Goal: Complete application form

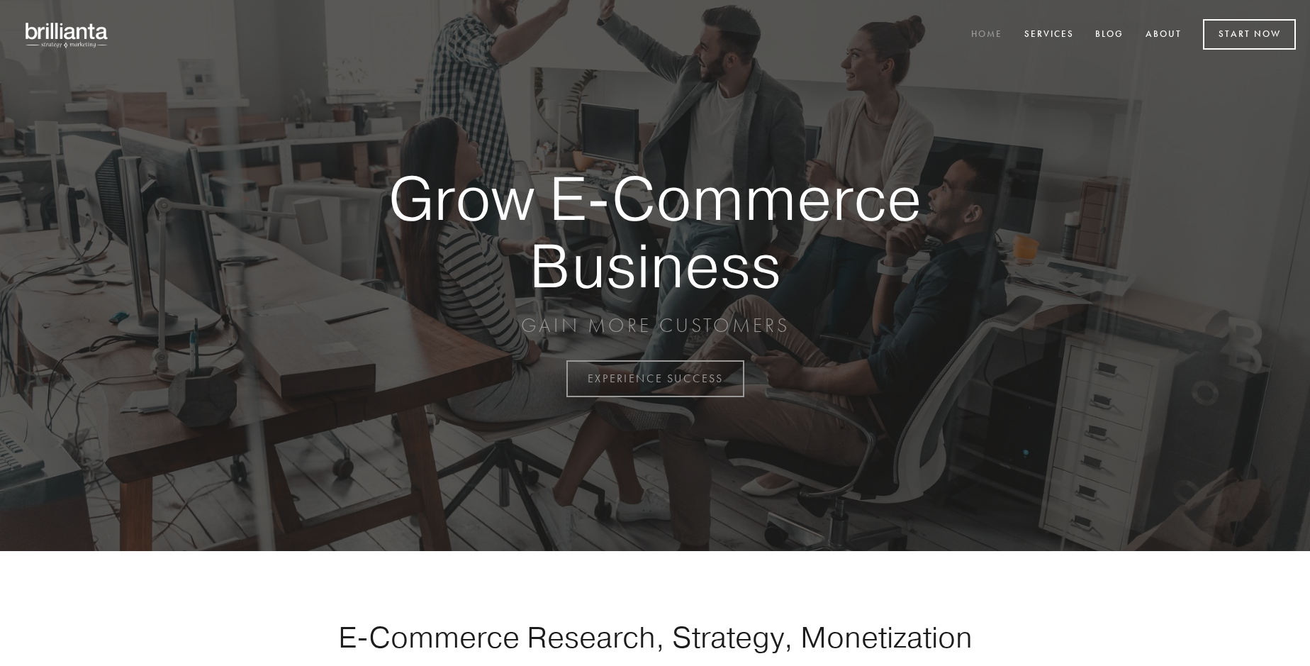
scroll to position [3716, 0]
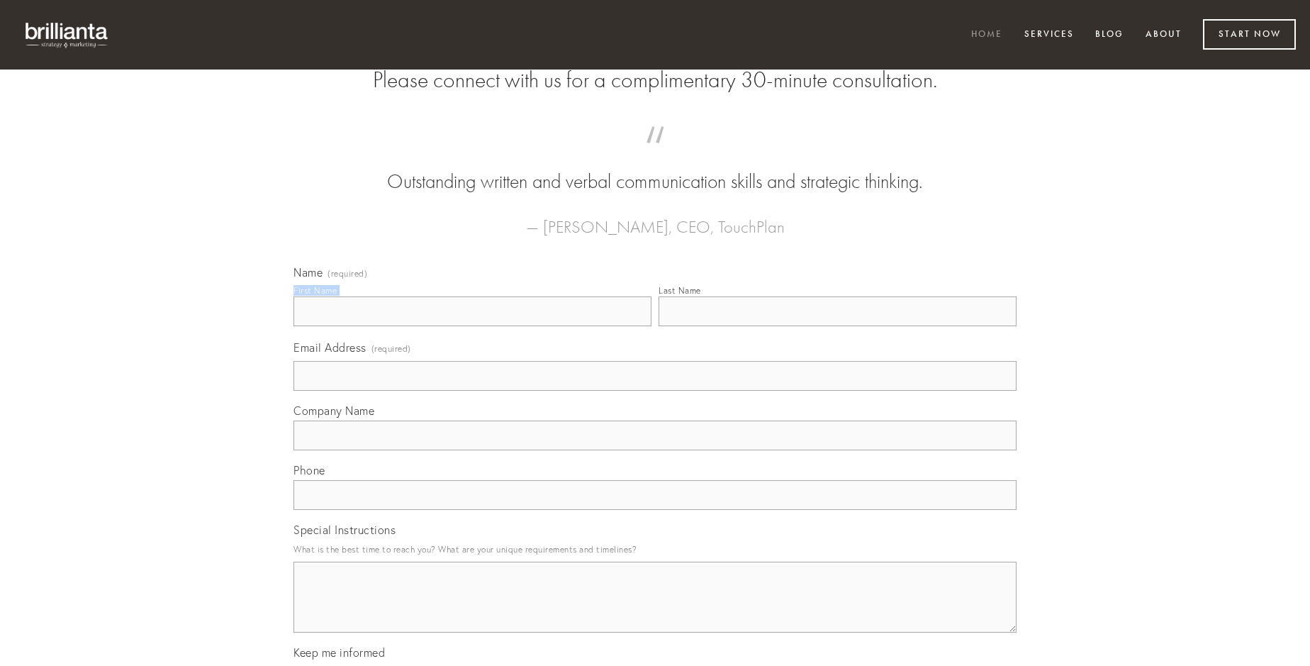
type input "[PERSON_NAME]"
click at [837, 326] on input "Last Name" at bounding box center [837, 311] width 358 height 30
type input "[PERSON_NAME]"
click at [655, 391] on input "Email Address (required)" at bounding box center [654, 376] width 723 height 30
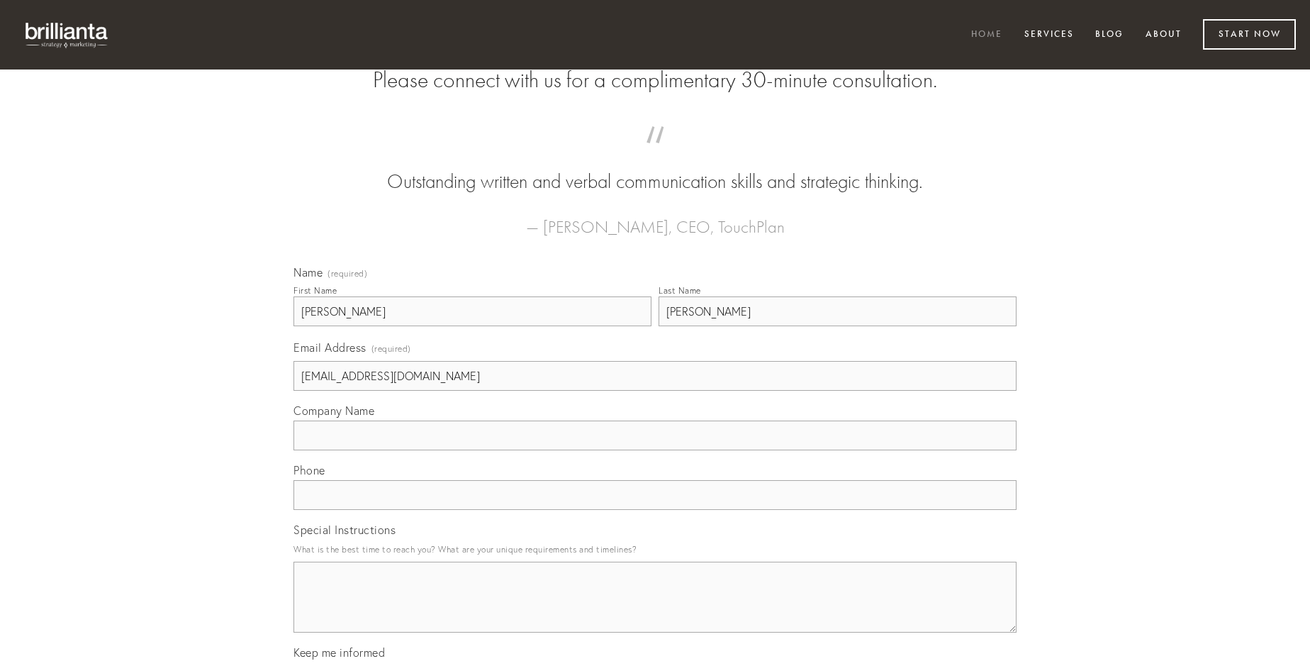
type input "[EMAIL_ADDRESS][DOMAIN_NAME]"
click at [655, 450] on input "Company Name" at bounding box center [654, 435] width 723 height 30
type input "calcar"
click at [655, 510] on input "text" at bounding box center [654, 495] width 723 height 30
click at [655, 610] on textarea "Special Instructions" at bounding box center [654, 596] width 723 height 71
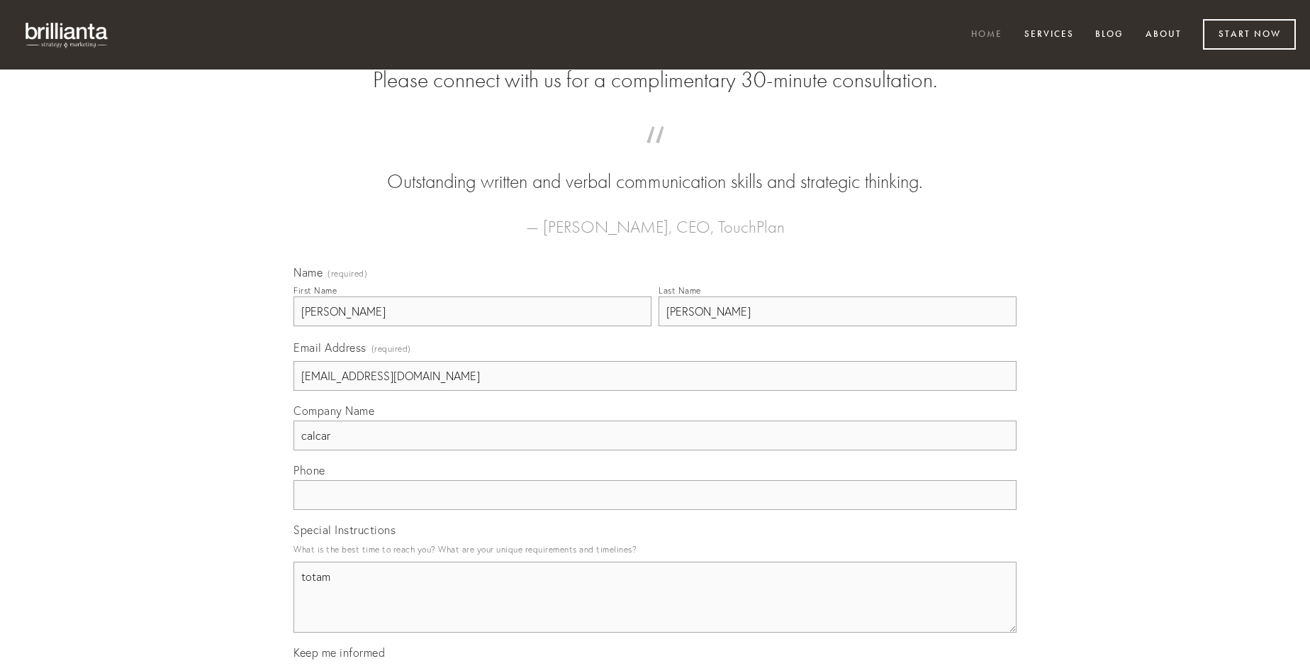
type textarea "totam"
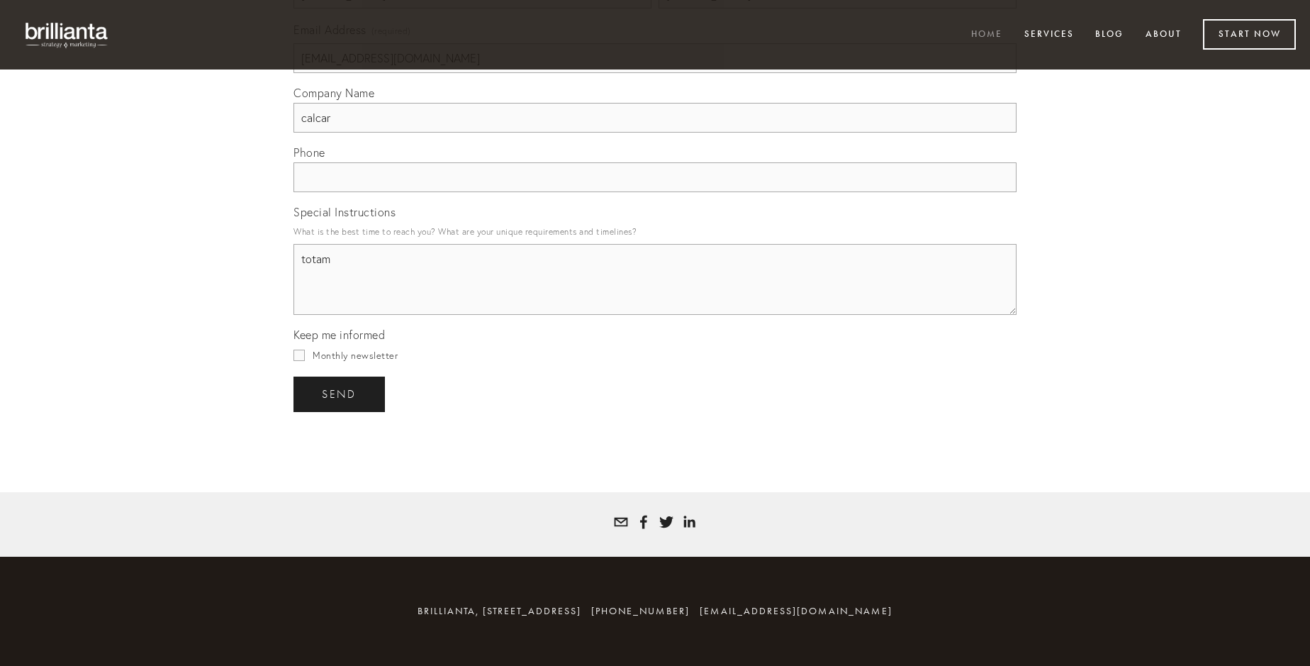
click at [340, 393] on span "send" at bounding box center [339, 394] width 35 height 13
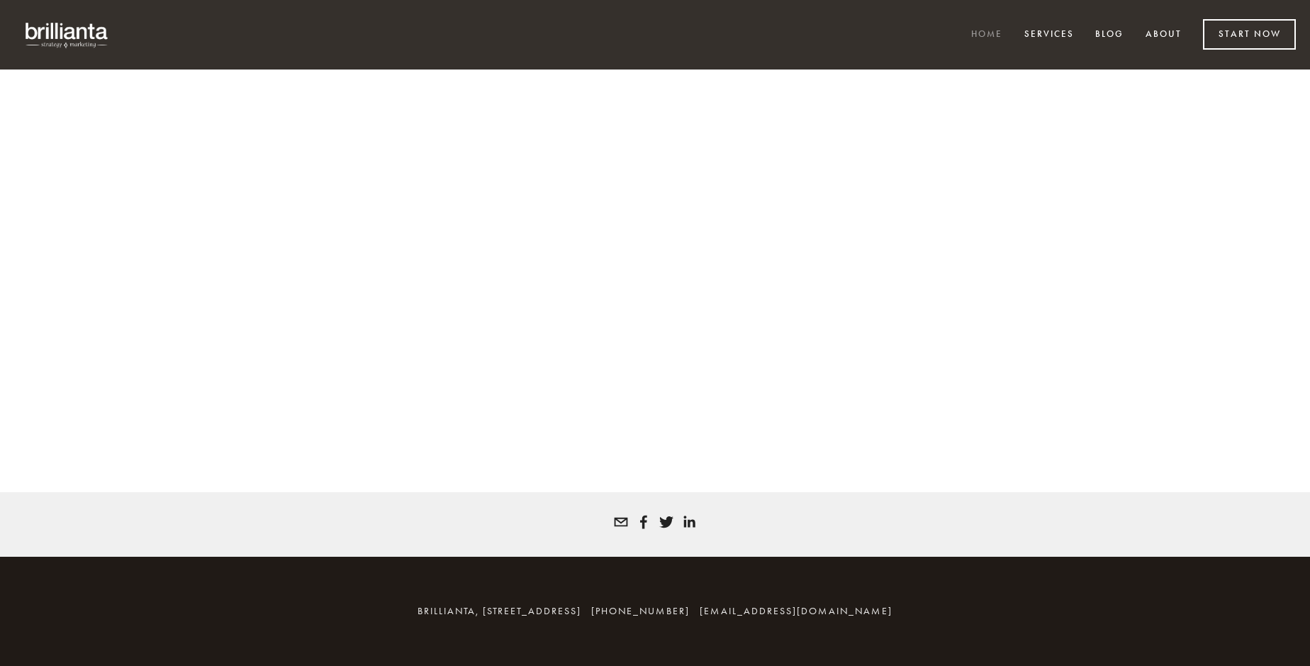
scroll to position [3696, 0]
